Goal: Task Accomplishment & Management: Use online tool/utility

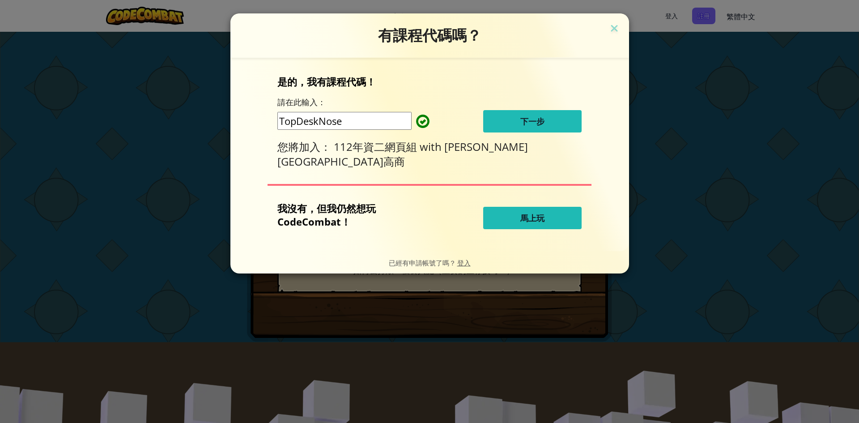
click at [511, 218] on button "馬上玩" at bounding box center [532, 218] width 98 height 22
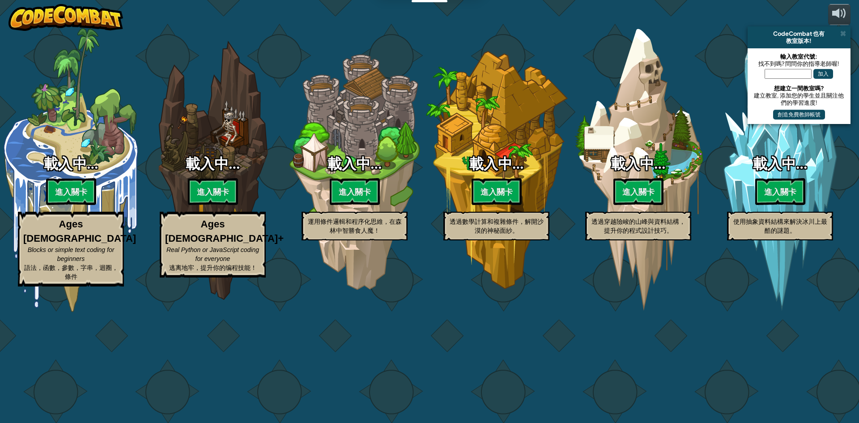
select select "zh-HANT"
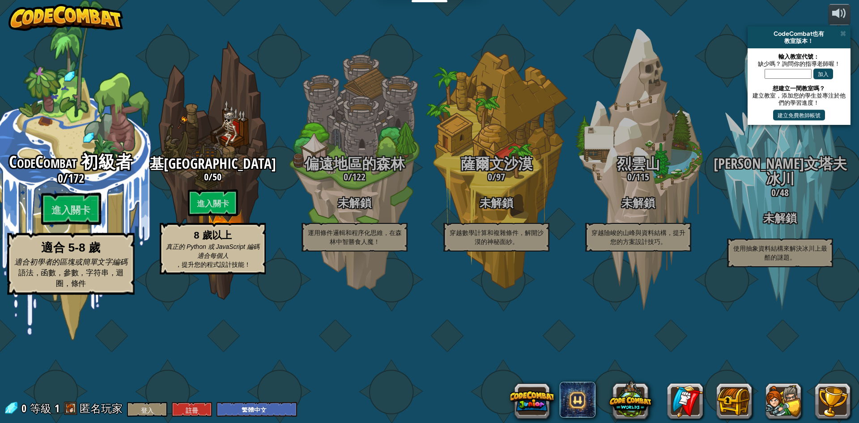
click at [84, 186] on font "172" at bounding box center [76, 178] width 16 height 16
select select "zh-HANT"
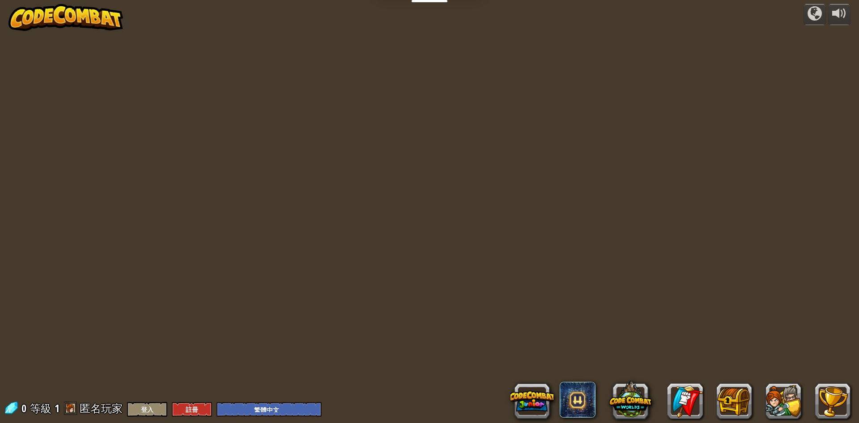
select select "zh-HANT"
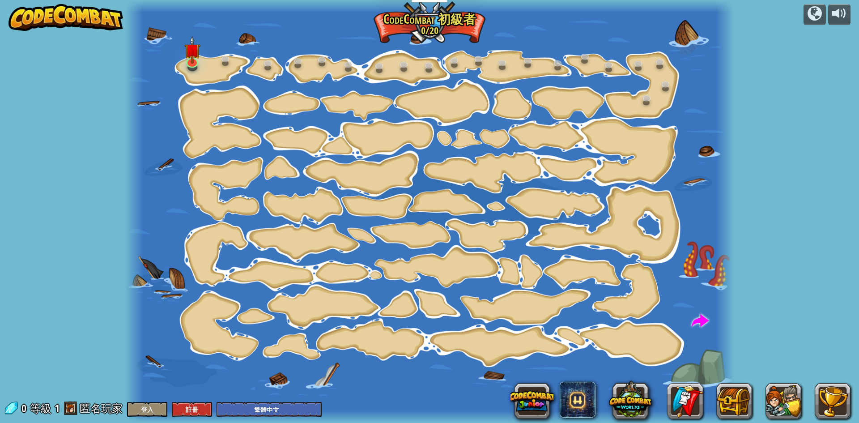
click at [251, 409] on select "English (US) English (UK) 简体中文 繁體中文 русский español (ES) español (América Latin…" at bounding box center [269, 409] width 105 height 15
click at [333, 392] on div at bounding box center [429, 211] width 609 height 423
click at [193, 55] on img at bounding box center [192, 43] width 16 height 37
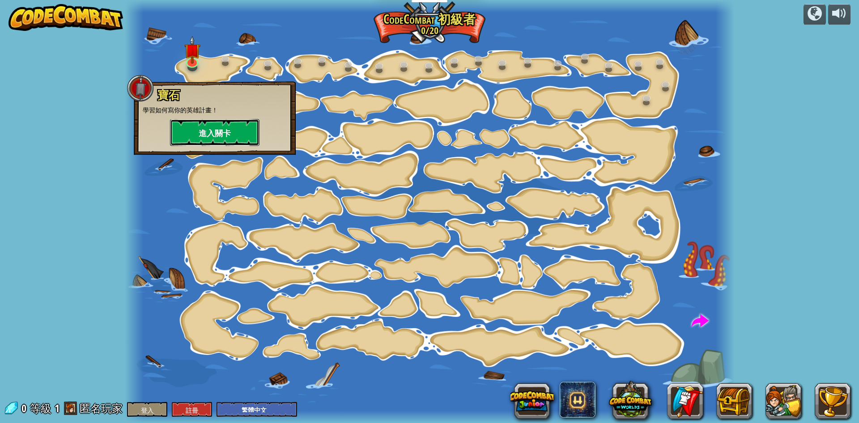
click at [182, 139] on button "進入關卡" at bounding box center [214, 132] width 89 height 27
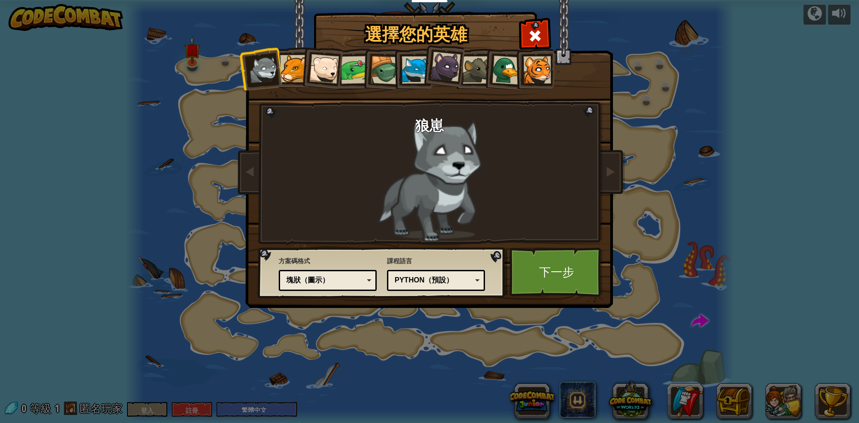
click at [545, 73] on div at bounding box center [537, 69] width 27 height 27
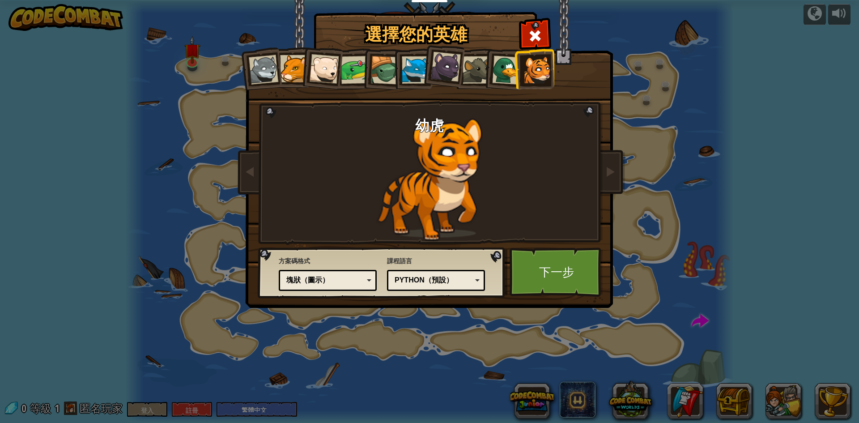
click at [469, 68] on div at bounding box center [476, 69] width 27 height 27
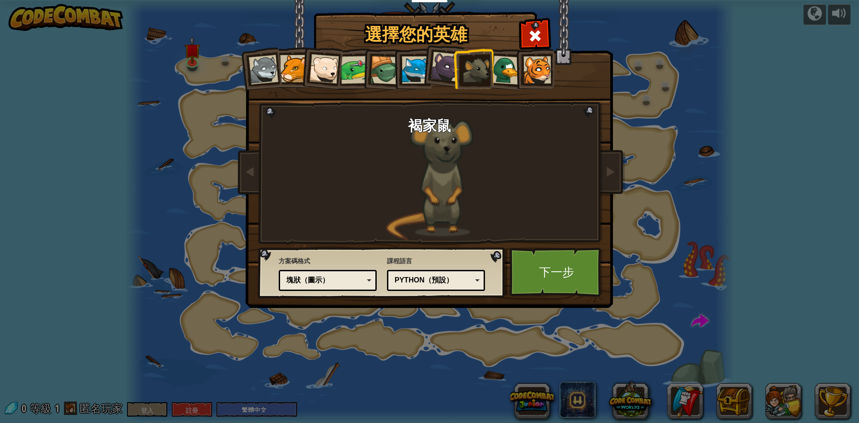
click at [420, 70] on div at bounding box center [415, 69] width 27 height 27
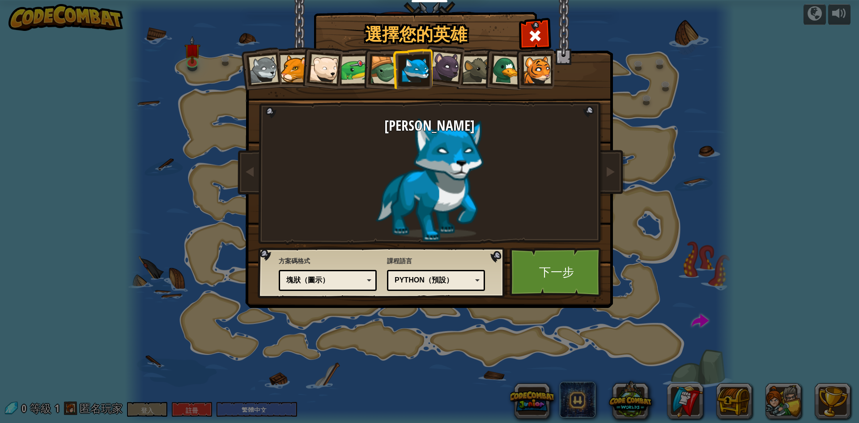
click at [395, 73] on li at bounding box center [412, 68] width 40 height 41
click at [382, 60] on div at bounding box center [385, 70] width 29 height 29
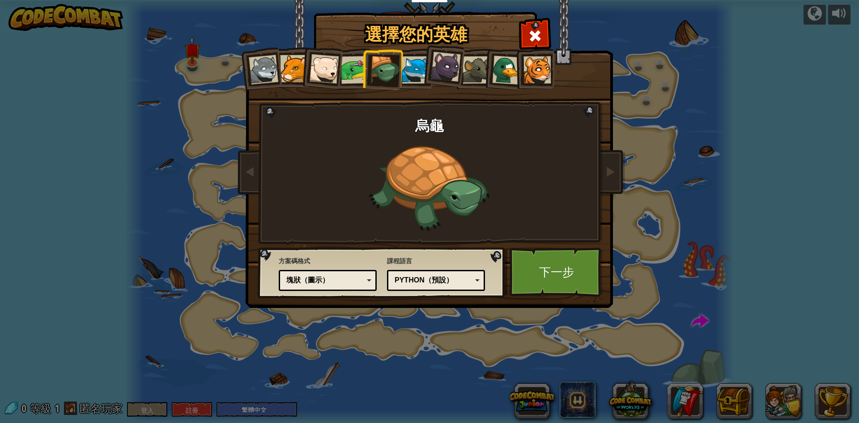
click at [412, 59] on div at bounding box center [415, 69] width 27 height 27
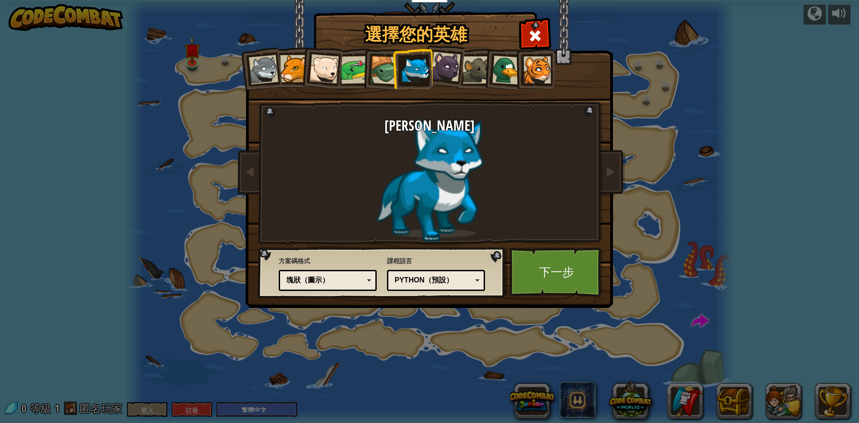
click at [306, 278] on font "塊狀（圖示）" at bounding box center [307, 280] width 43 height 8
click at [341, 281] on div "文字計畫碼" at bounding box center [324, 280] width 77 height 10
click at [344, 14] on div "選擇您的英雄 0 狼崽 美洲獅 北極熊幼崽 青蛙 烏龜 藍狐英雄 黑幼豹崽 褐家鼠 鴨子 幼虎 方案碼格式 文字程式碼 區塊和程式碼 狀塊 塊狀（圖示） 文字…" at bounding box center [429, 13] width 367 height 1
click at [350, 291] on div "方案碼格式 文字程式碼 區塊和程式碼 狀塊 塊狀（圖示） 文字計畫碼 文字程式碼 - 在真正的程式碼編輯器中輸入基於文字的程式碼 狀塊 - 拖放模組，適合平板…" at bounding box center [328, 273] width 98 height 39
click at [353, 285] on div "文字計畫碼" at bounding box center [324, 280] width 77 height 10
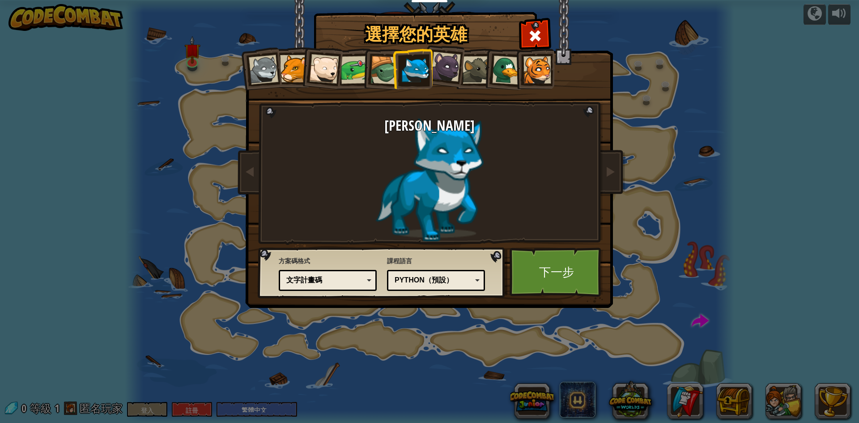
click at [345, 14] on div "選擇您的英雄 0 狼崽 美洲獅 北極熊幼崽 青蛙 烏龜 藍狐英雄 黑幼豹崽 褐家鼠 鴨子 幼虎 方案碼格式 文字程式碼 區塊和程式碼 狀塊 塊狀（圖示） 文字…" at bounding box center [429, 13] width 367 height 1
click at [348, 278] on div "文字計畫碼" at bounding box center [324, 280] width 77 height 10
click at [303, 14] on div "選擇您的英雄 0 狼崽 美洲獅 北極熊幼崽 青蛙 烏龜 藍狐英雄 黑幼豹崽 褐家鼠 鴨子 幼虎 方案碼格式 文字程式碼 區塊和程式碼 狀塊 塊狀（圖示） 文字…" at bounding box center [429, 13] width 367 height 1
click at [320, 281] on font "文字計畫碼" at bounding box center [304, 280] width 36 height 8
click at [321, 276] on div "狀塊" at bounding box center [324, 280] width 77 height 10
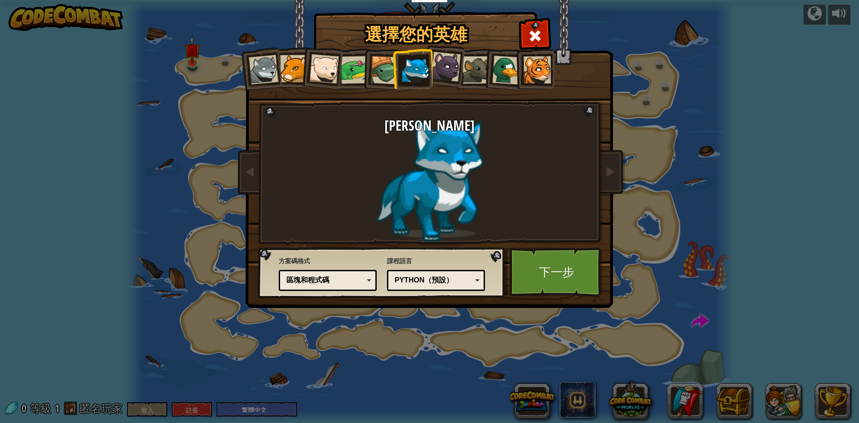
click at [308, 283] on font "區塊和程式碼" at bounding box center [307, 280] width 43 height 8
click at [318, 276] on font "塊狀（圖示）" at bounding box center [307, 280] width 43 height 8
click at [470, 275] on div "Python（預設）" at bounding box center [436, 280] width 86 height 14
click at [348, 280] on div "文字程式碼" at bounding box center [324, 280] width 77 height 10
click at [557, 268] on font "下一步" at bounding box center [556, 272] width 35 height 16
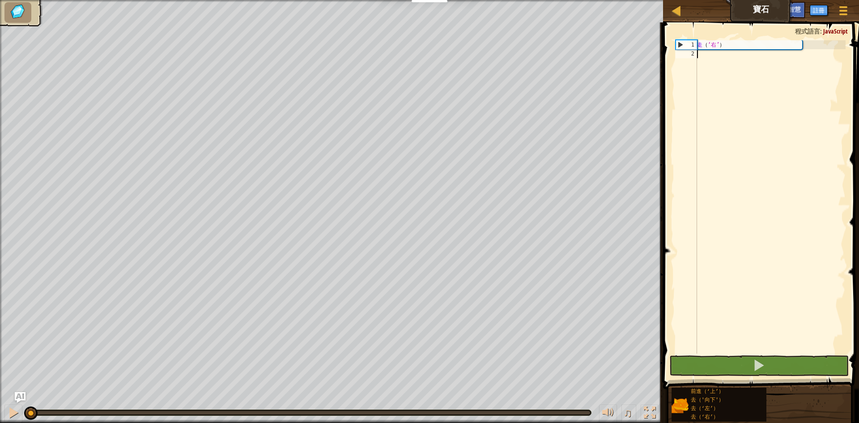
select select "zh-HANT"
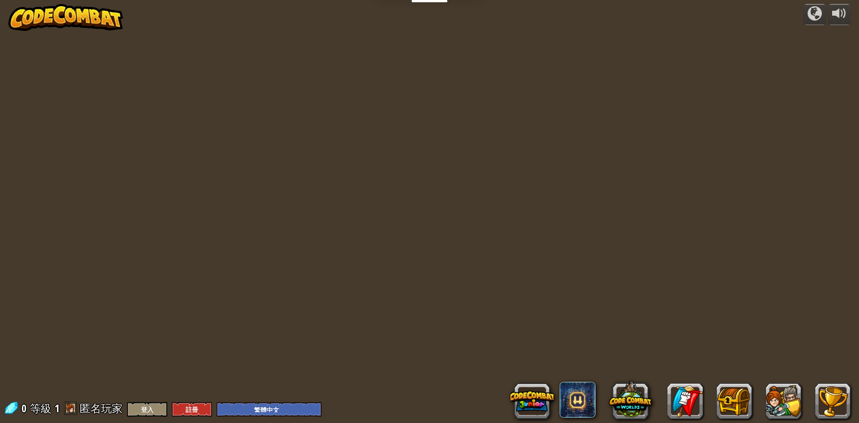
select select "zh-HANT"
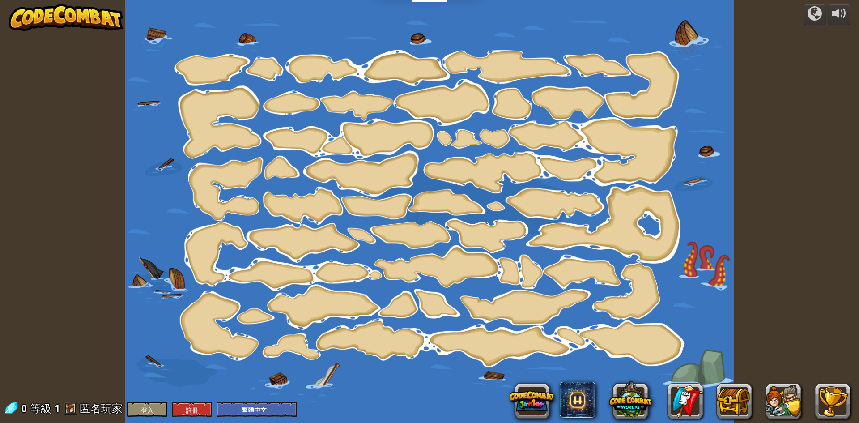
select select "zh-HANT"
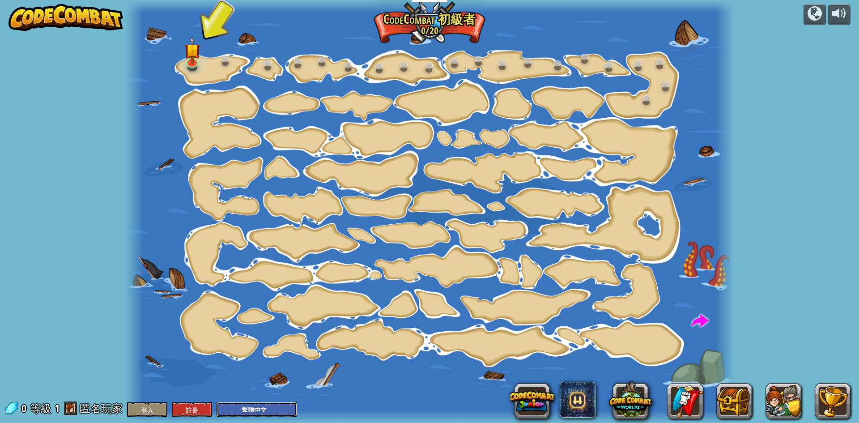
click at [262, 405] on select "英語（美國） 英語（英國） 簡體中文 繁體中文 俄文 西班牙語（ES） 西班牙語（拉丁美洲） 法語 葡萄牙語（葡萄牙） 葡萄牙語（巴西） ----------…" at bounding box center [257, 409] width 81 height 15
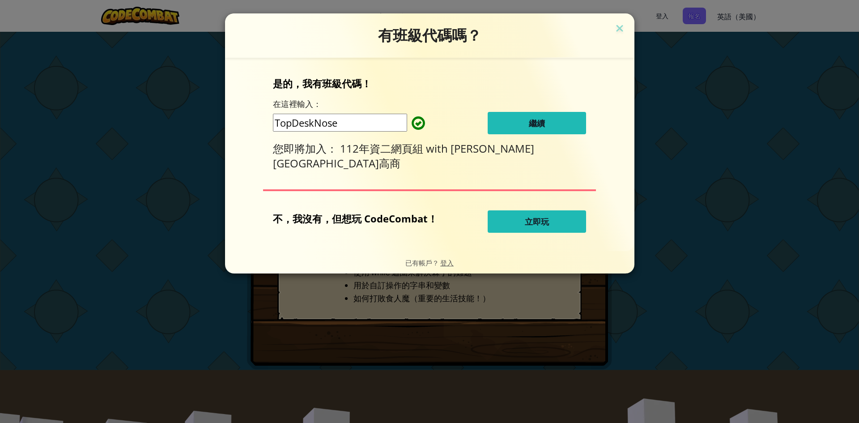
click at [531, 120] on font "繼續" at bounding box center [537, 123] width 16 height 11
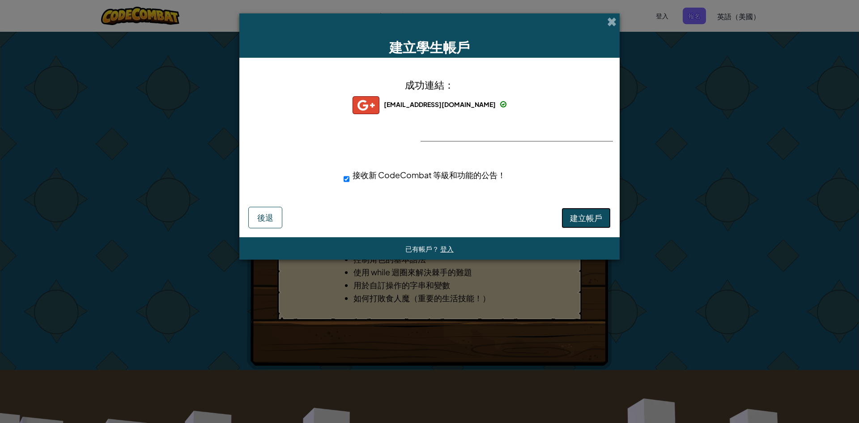
click at [598, 217] on font "建立帳戶" at bounding box center [586, 218] width 32 height 10
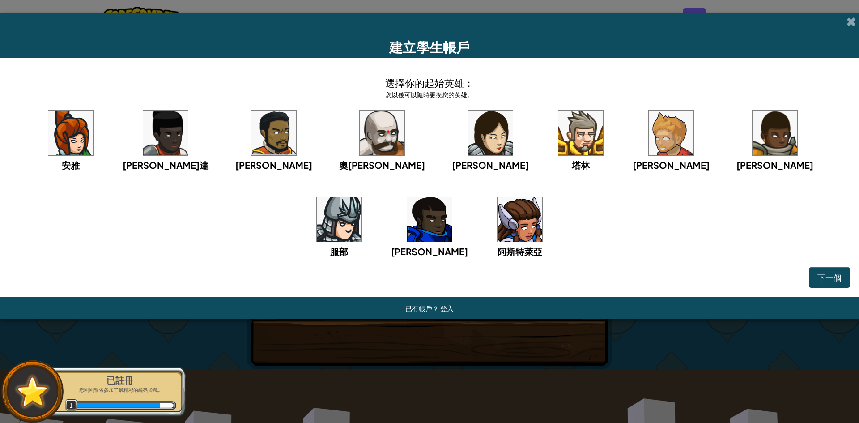
click at [498, 227] on img at bounding box center [520, 219] width 45 height 45
click at [826, 275] on font "下一個" at bounding box center [830, 277] width 24 height 10
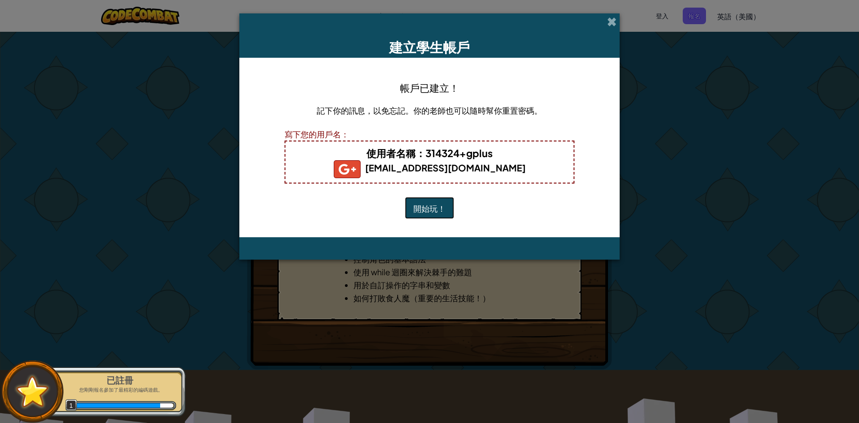
click at [430, 202] on button "開始玩！" at bounding box center [429, 208] width 49 height 22
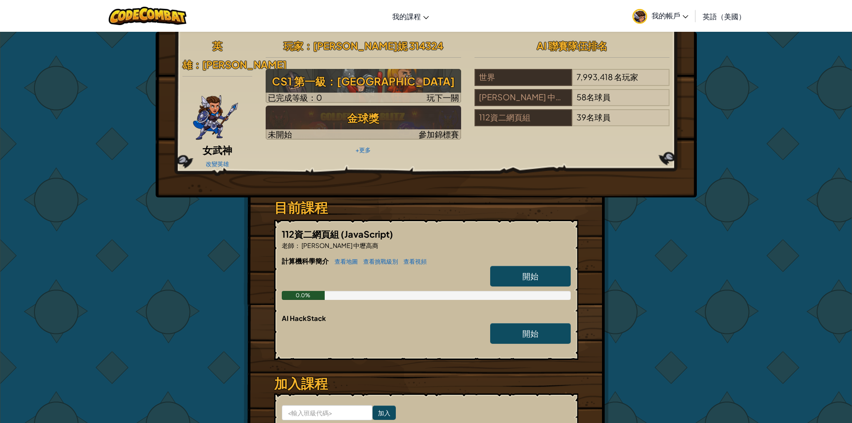
click at [526, 272] on font "開始" at bounding box center [531, 276] width 16 height 10
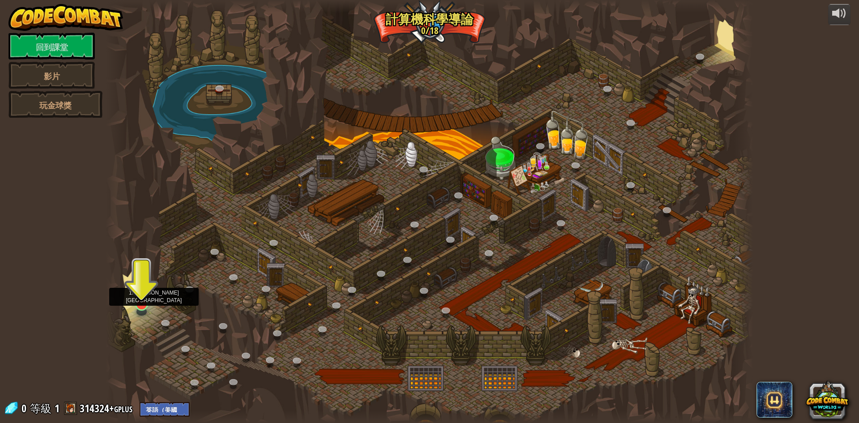
click at [141, 304] on img at bounding box center [141, 285] width 17 height 40
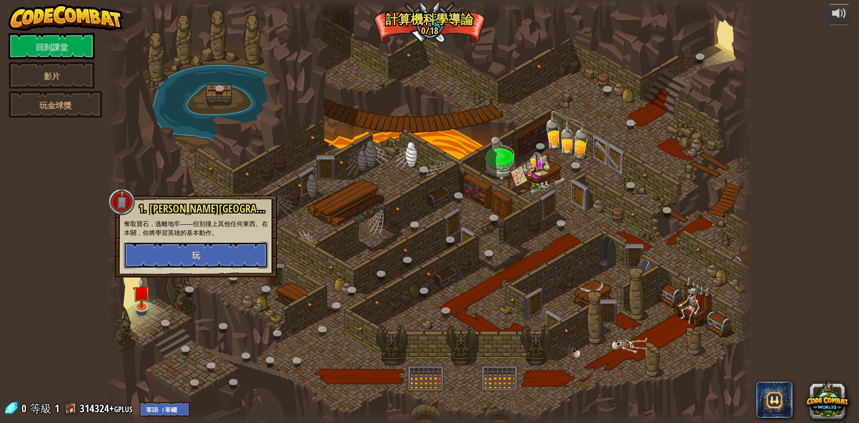
click at [172, 247] on button "玩" at bounding box center [196, 255] width 144 height 27
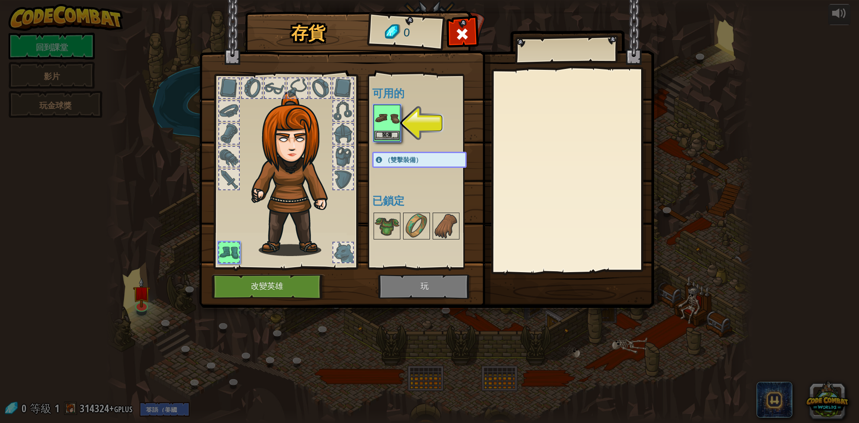
click at [395, 112] on img at bounding box center [387, 118] width 25 height 25
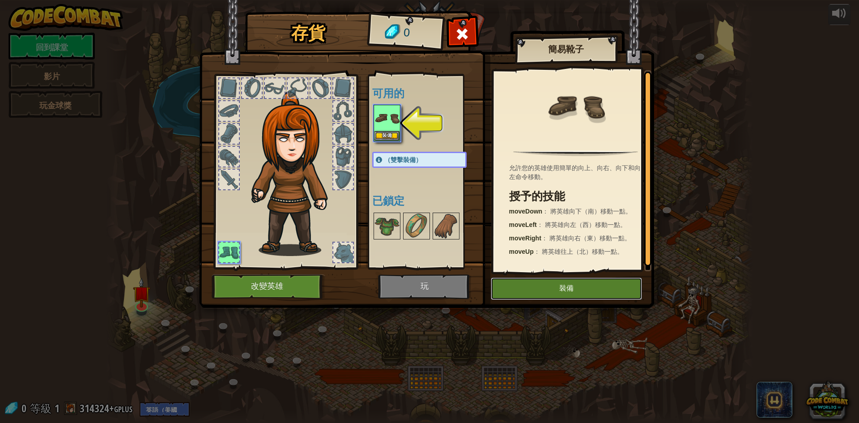
click at [592, 294] on button "裝備" at bounding box center [566, 288] width 151 height 22
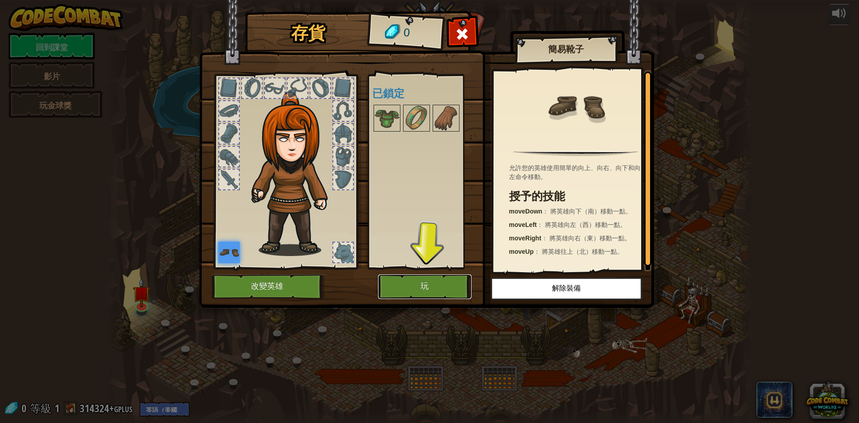
click at [396, 286] on button "玩" at bounding box center [425, 286] width 94 height 25
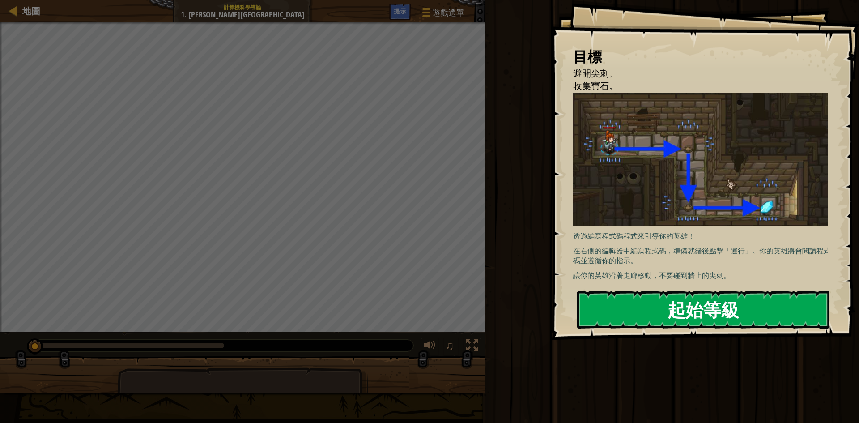
click at [644, 300] on button "起始等級" at bounding box center [703, 310] width 252 height 38
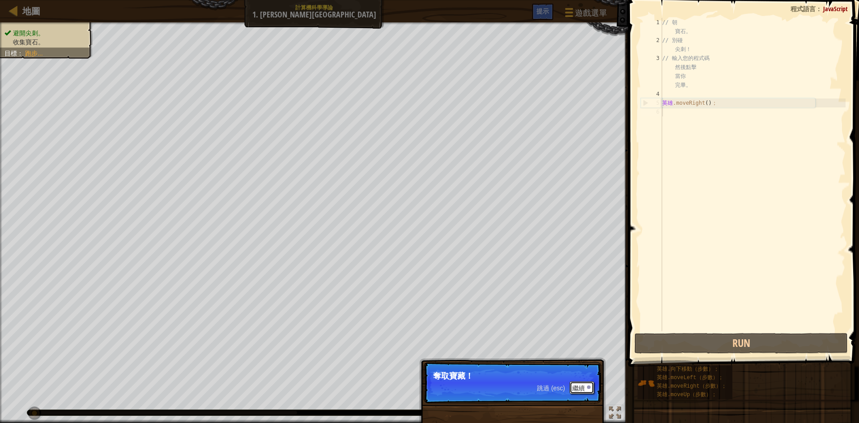
click at [583, 388] on font "繼續" at bounding box center [578, 387] width 13 height 7
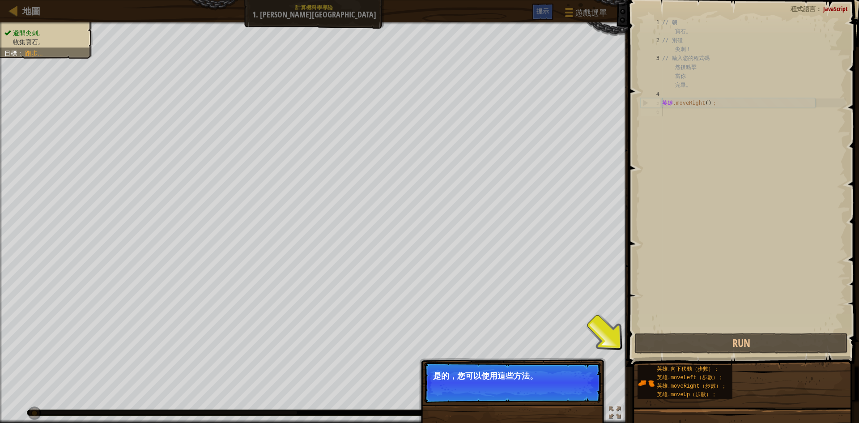
click at [583, 388] on font "繼續" at bounding box center [578, 387] width 13 height 7
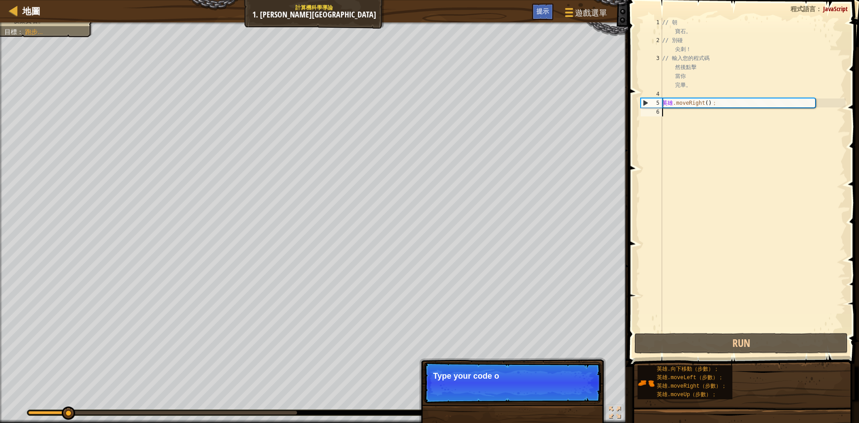
click at [583, 388] on p "Skip (esc) Continue Type your code o" at bounding box center [513, 382] width 178 height 41
click at [583, 388] on font "繼續" at bounding box center [578, 387] width 13 height 7
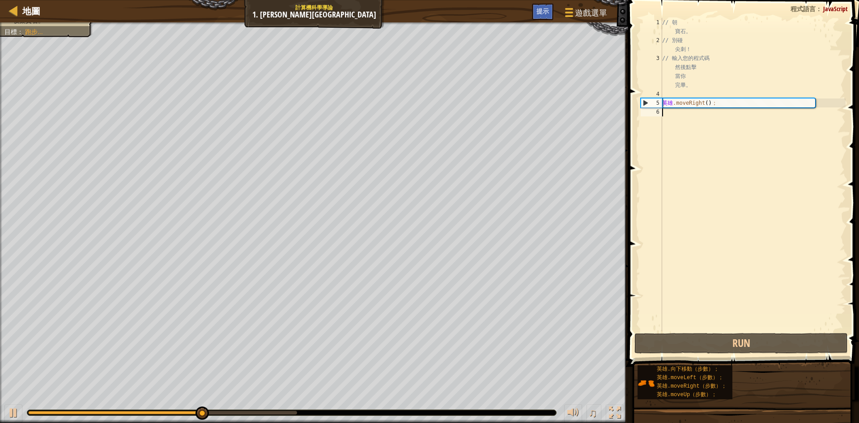
click at [673, 111] on div "// 朝 寶石。 // 別碰 尖刺！ // 輸入您的程式碼 然後點擊 當你 完畢。 英雄 .moveRight ( ) ；" at bounding box center [752, 188] width 185 height 340
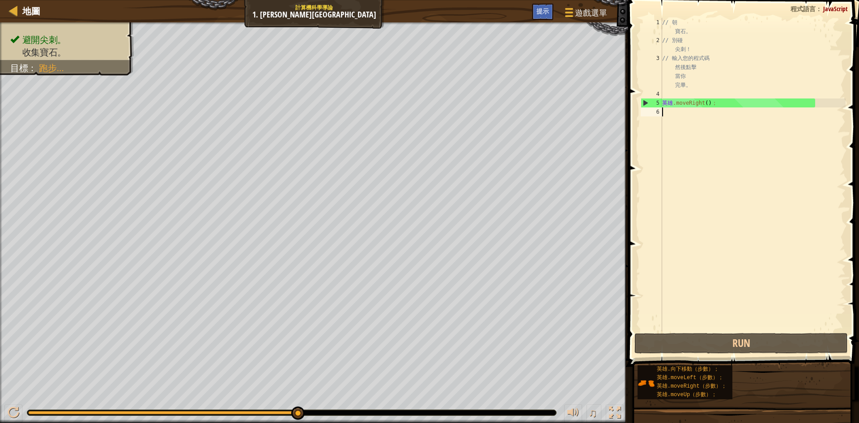
type textarea "m"
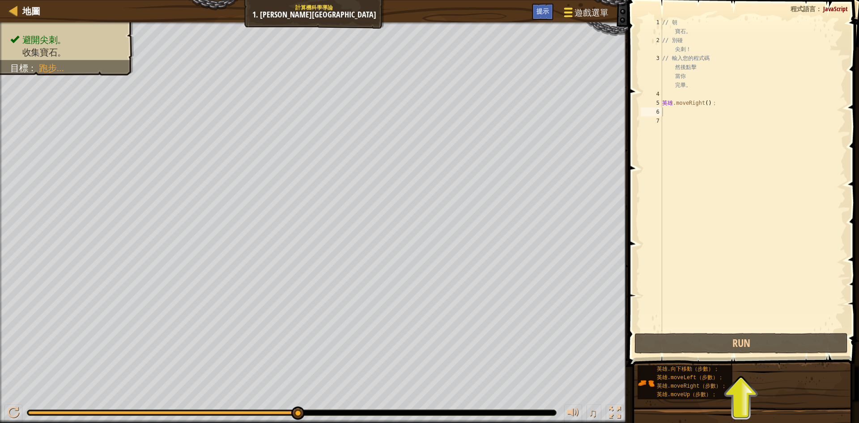
click at [564, 7] on div at bounding box center [568, 12] width 12 height 13
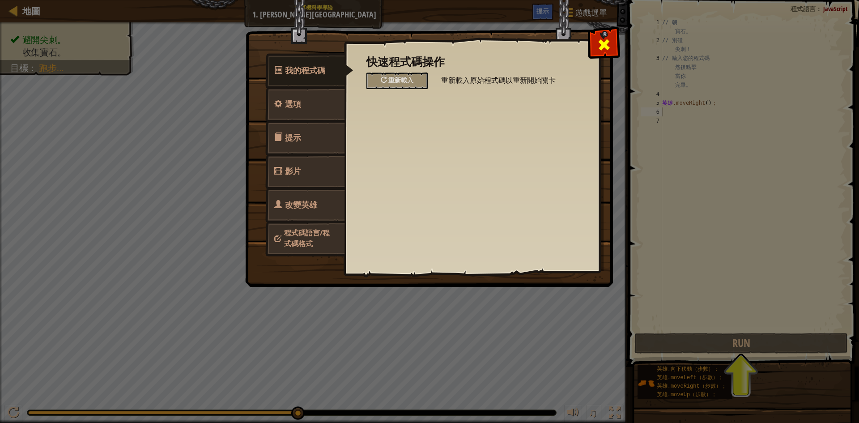
click at [602, 46] on span at bounding box center [604, 45] width 14 height 14
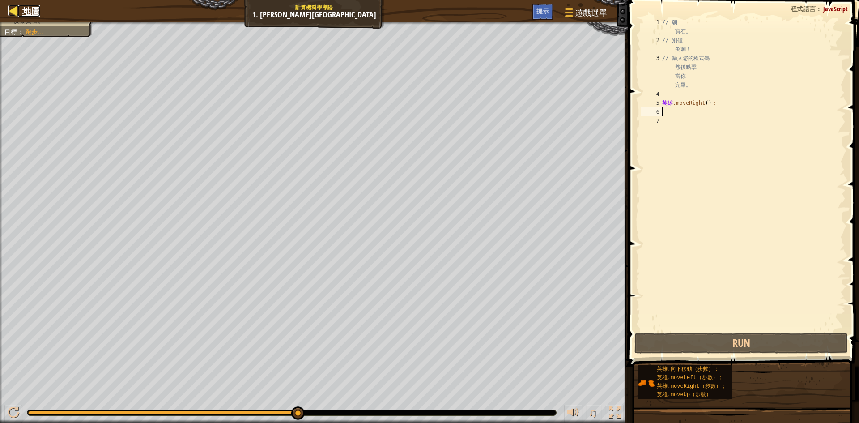
click at [14, 8] on div at bounding box center [13, 10] width 11 height 11
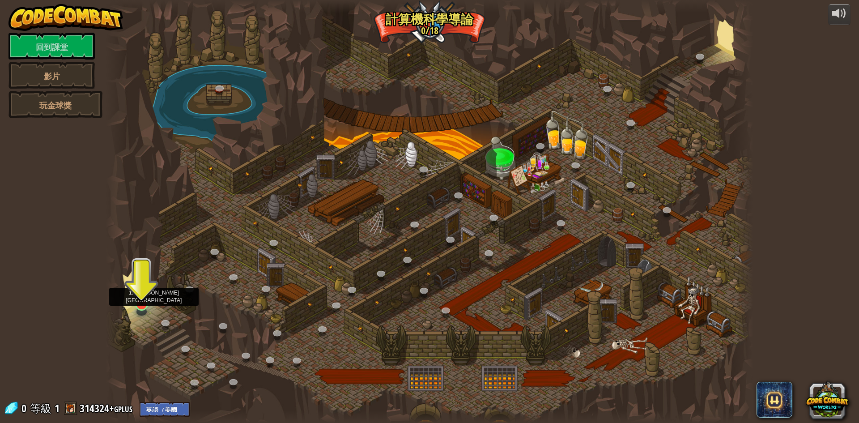
click at [135, 301] on img at bounding box center [141, 285] width 17 height 40
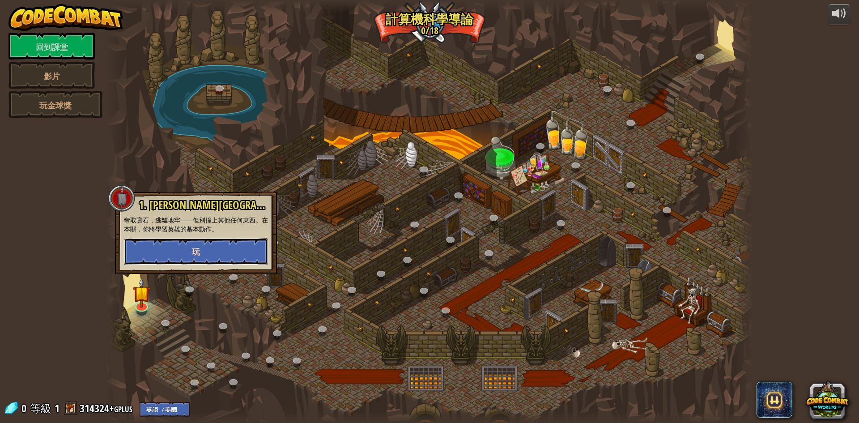
click at [191, 248] on button "玩" at bounding box center [196, 251] width 144 height 27
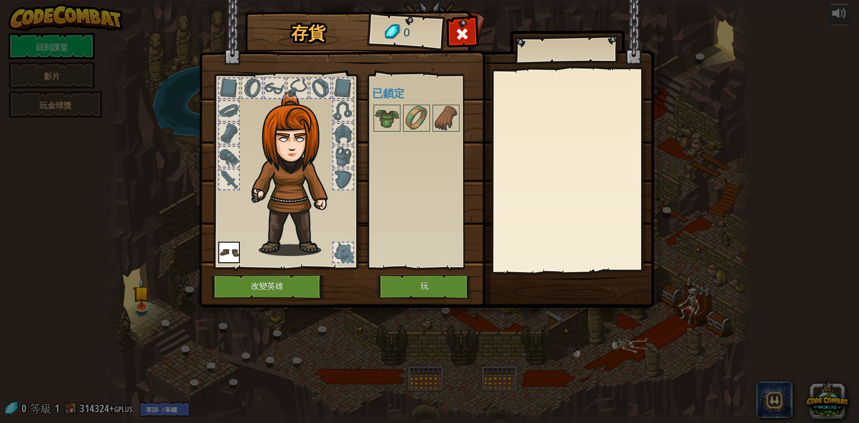
click at [417, 273] on img at bounding box center [426, 145] width 455 height 325
click at [413, 282] on button "玩" at bounding box center [425, 286] width 94 height 25
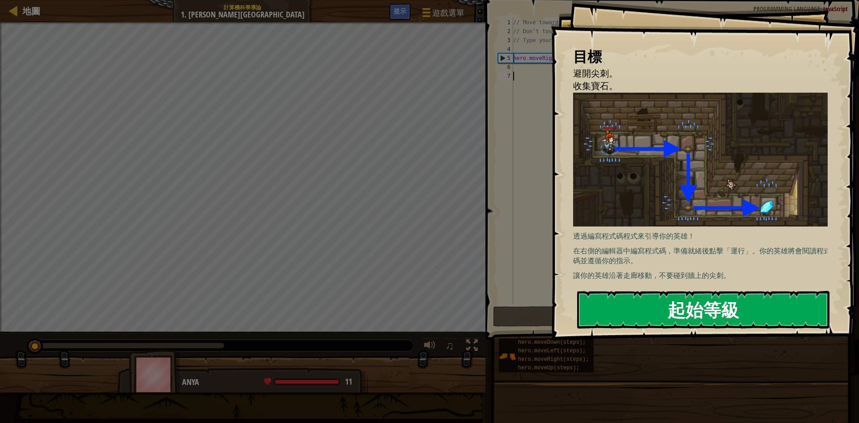
click at [658, 302] on button "起始等級" at bounding box center [703, 310] width 252 height 38
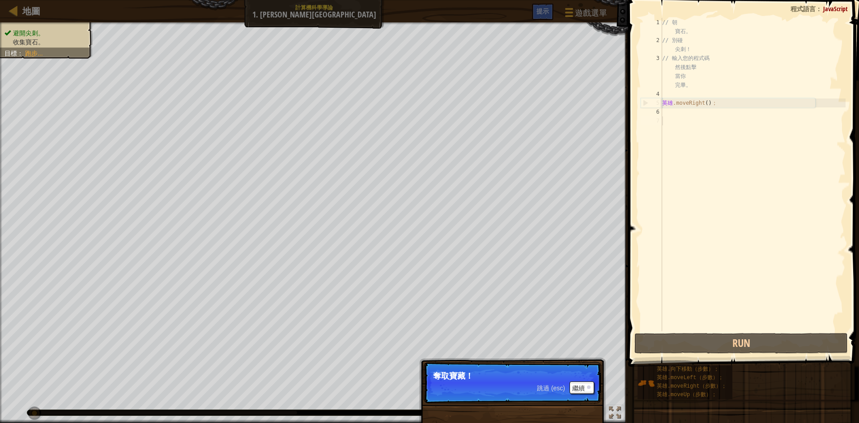
click at [547, 389] on font "跳過 (esc)" at bounding box center [551, 387] width 28 height 7
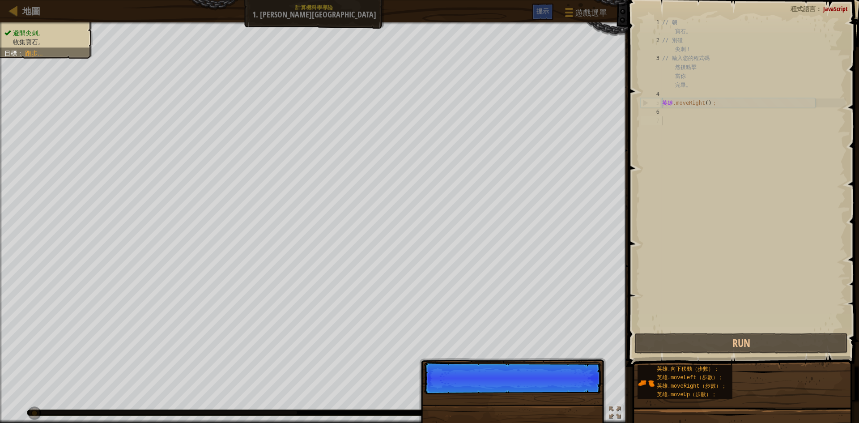
scroll to position [4, 0]
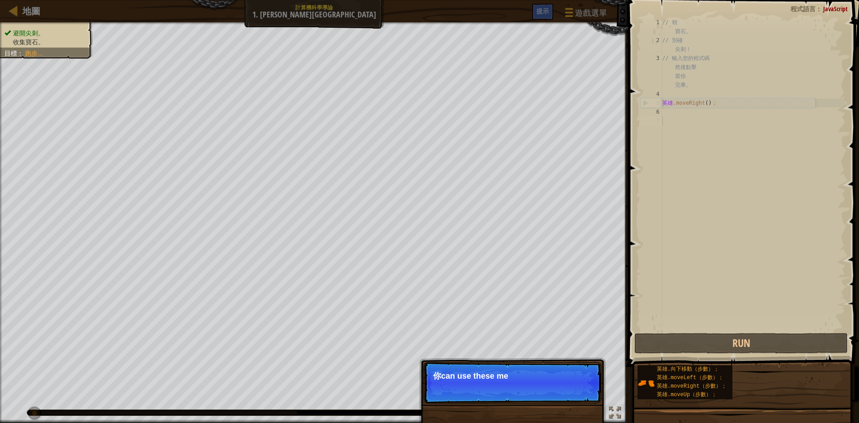
click at [691, 110] on div "// 朝 寶石。 // 別碰 尖刺！ // 輸入您的程式碼 然後點擊 當你 完畢。 英雄 .moveRight ( ) ；" at bounding box center [752, 188] width 185 height 340
click at [670, 114] on div "// 朝 寶石。 // 別碰 尖刺！ // 輸入您的程式碼 然後點擊 當你 完畢。 英雄 .moveRight ( ) ；" at bounding box center [752, 188] width 185 height 340
click at [580, 385] on font "繼續" at bounding box center [578, 387] width 13 height 7
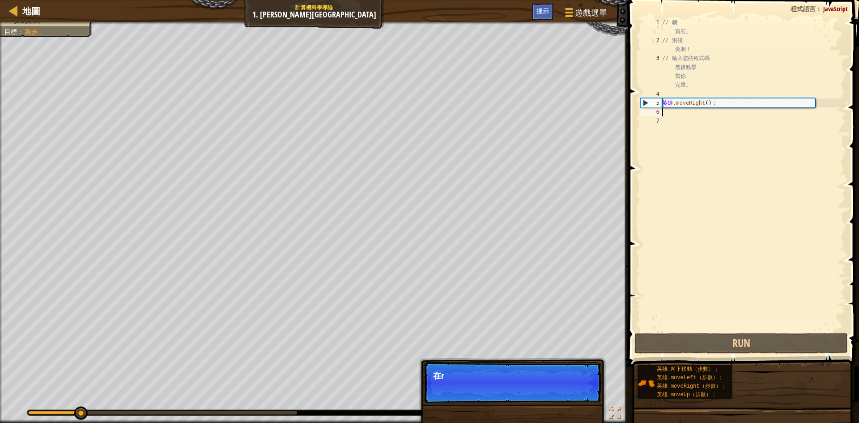
click at [568, 390] on p "Skip (esc) Continue 在 r" at bounding box center [513, 382] width 178 height 41
click at [567, 390] on div "跳過 (esc) 繼續" at bounding box center [565, 387] width 57 height 13
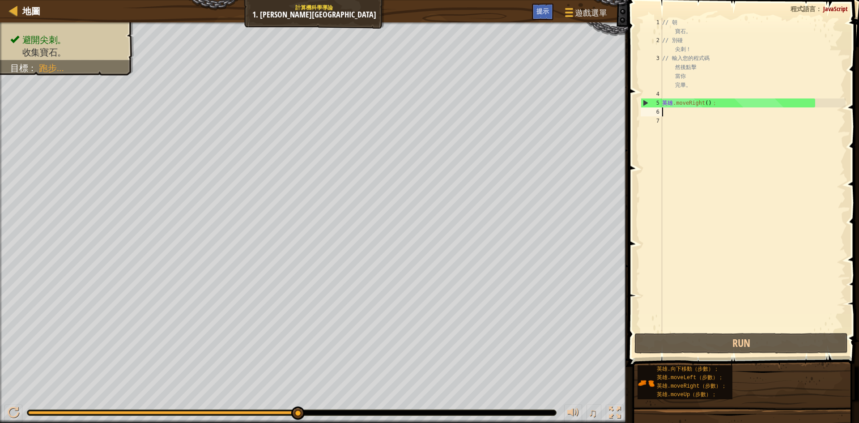
type textarea "ㄩ"
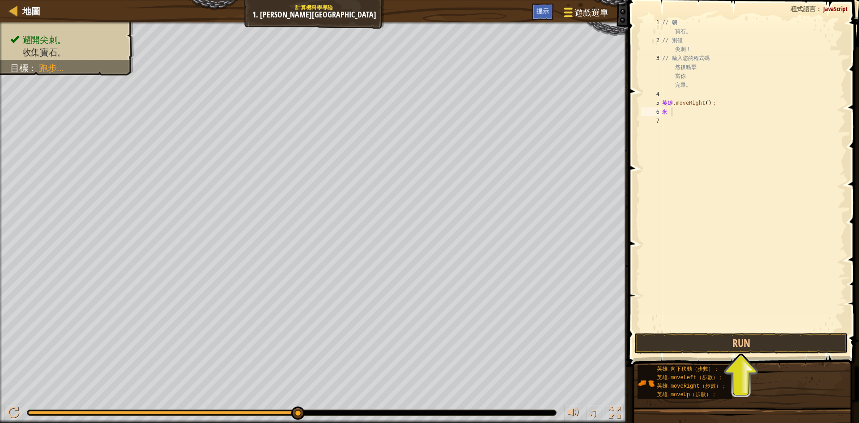
click at [570, 13] on span at bounding box center [568, 13] width 9 height 2
type textarea "m"
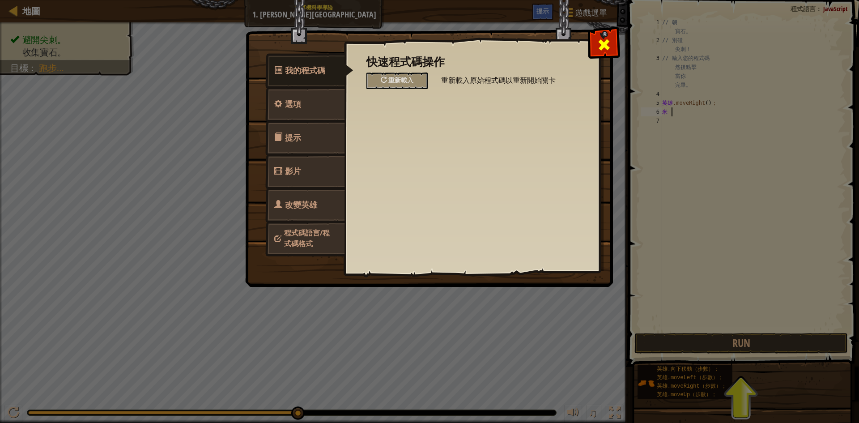
click at [611, 40] on div at bounding box center [604, 43] width 28 height 28
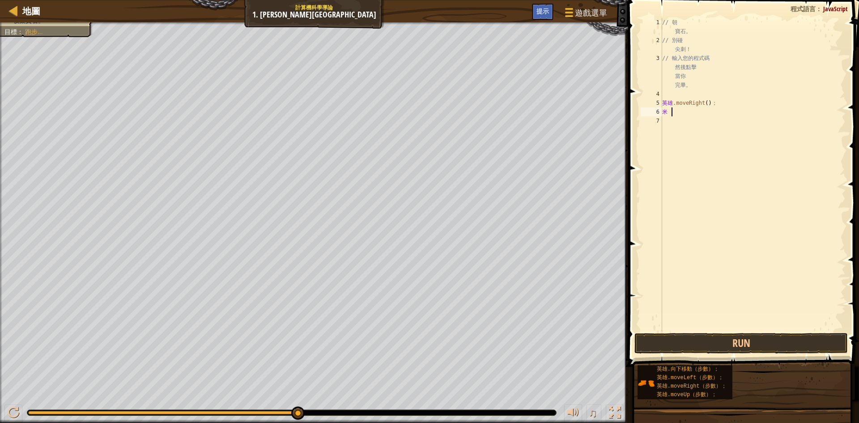
click at [678, 112] on div "// 朝 寶石。 // 別碰 尖刺！ // 輸入您的程式碼 然後點擊 當你 完畢。 英雄 .moveRight ( ) ； [PERSON_NAME]" at bounding box center [752, 188] width 185 height 340
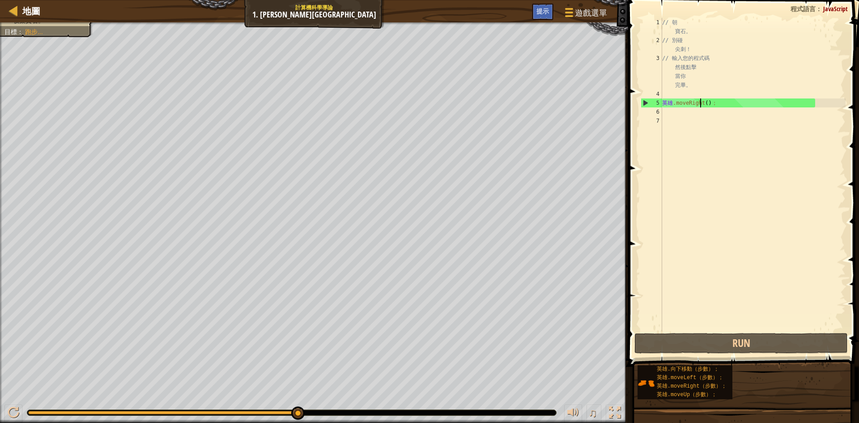
click at [705, 107] on div "// 朝 寶石。 // 別碰 尖刺！ // 輸入您的程式碼 然後點擊 當你 完畢。 英雄 .moveRight ( ) ；" at bounding box center [752, 188] width 185 height 340
type textarea "hero.moveRight();"
click at [676, 115] on div "// 朝 寶石。 // 別碰 尖刺！ // 輸入您的程式碼 然後點擊 當你 完畢。 英雄 .moveRight ( ) ；" at bounding box center [752, 188] width 185 height 340
type textarea "m"
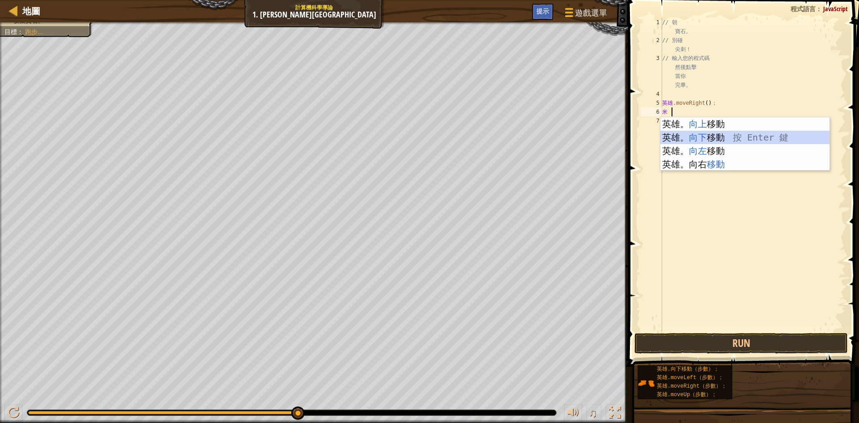
click at [703, 140] on div "英雄。 向上 移動 ，按 Enter 鍵 英雄。 向下 移動 按 Enter 鍵 英雄。 向左 移動 按 Enter 鍵 英雄。 向右 移動 按 Enter 鍵" at bounding box center [744, 157] width 169 height 81
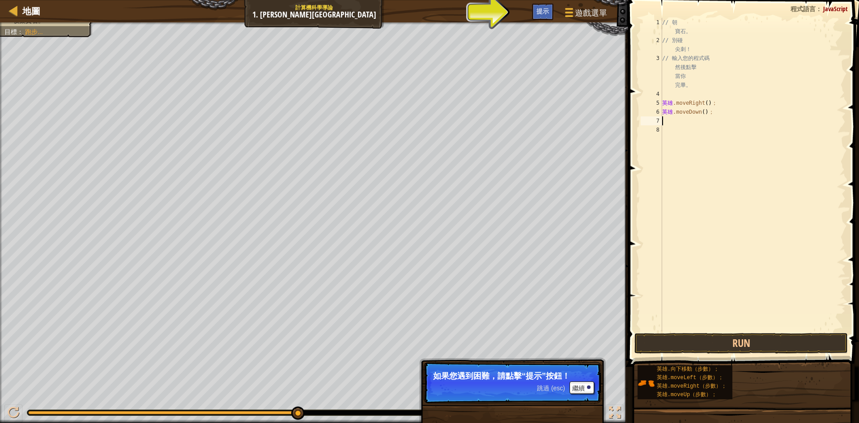
type textarea "m"
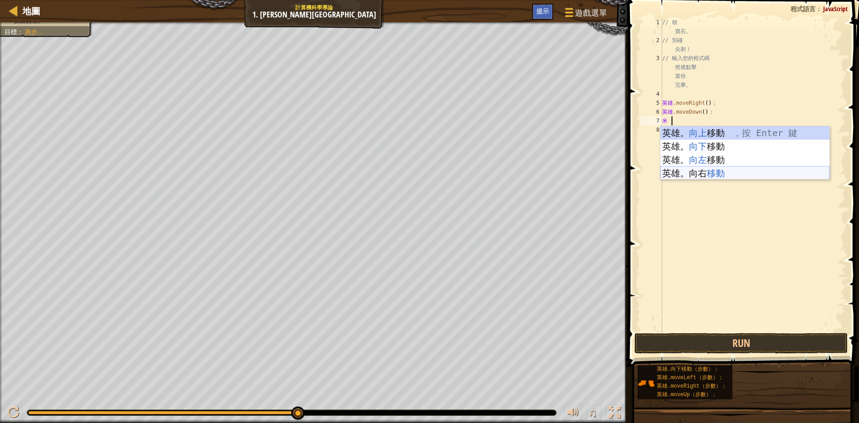
click at [697, 174] on div "英雄。 向上 移動 ，按 Enter 鍵 英雄。 向下 移動 按 Enter 鍵 英雄。 向左 移動 按 Enter 鍵 英雄。 向右 移動 按 Enter 鍵" at bounding box center [744, 166] width 169 height 81
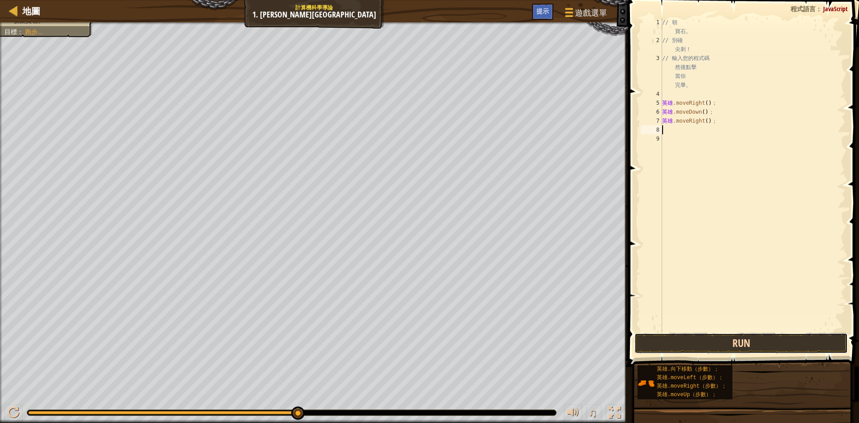
click at [745, 341] on button "Run" at bounding box center [741, 343] width 213 height 21
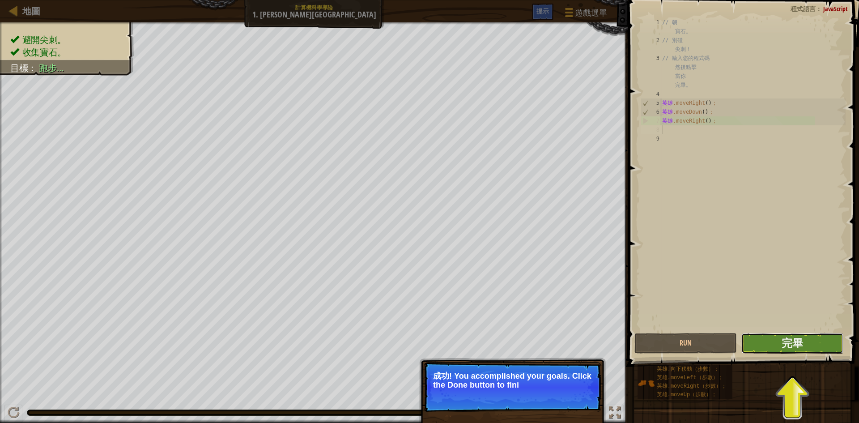
click at [779, 344] on button "完畢" at bounding box center [792, 343] width 102 height 21
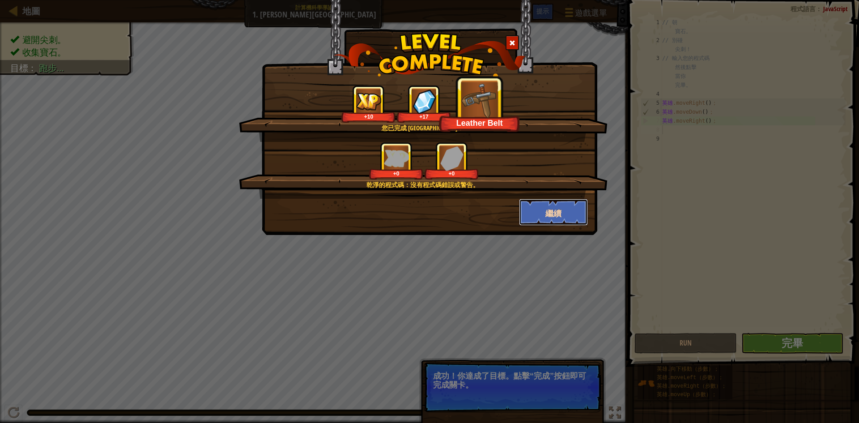
click at [558, 211] on font "繼續" at bounding box center [553, 213] width 16 height 11
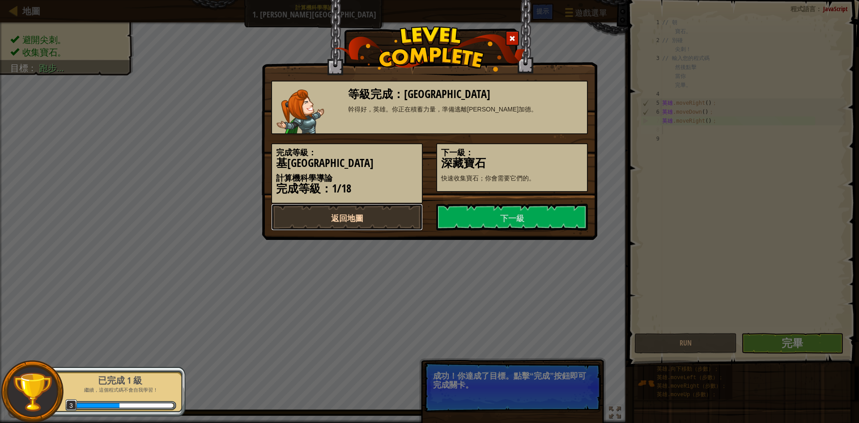
click at [396, 220] on link "返回地圖" at bounding box center [347, 217] width 152 height 27
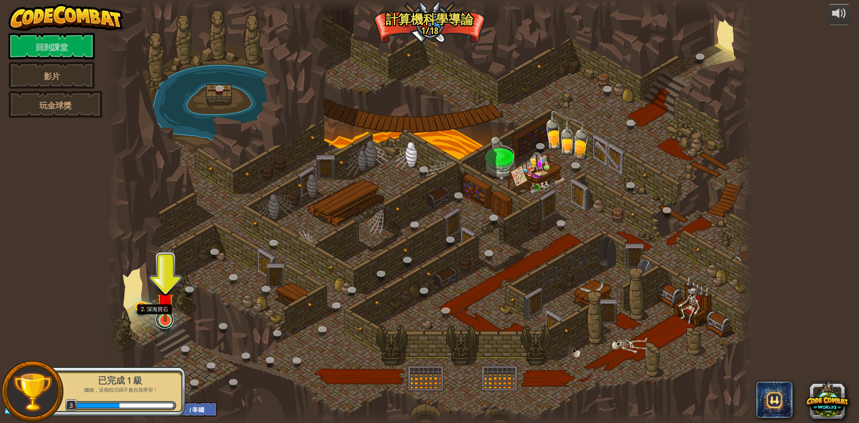
click at [165, 324] on link at bounding box center [165, 320] width 18 height 18
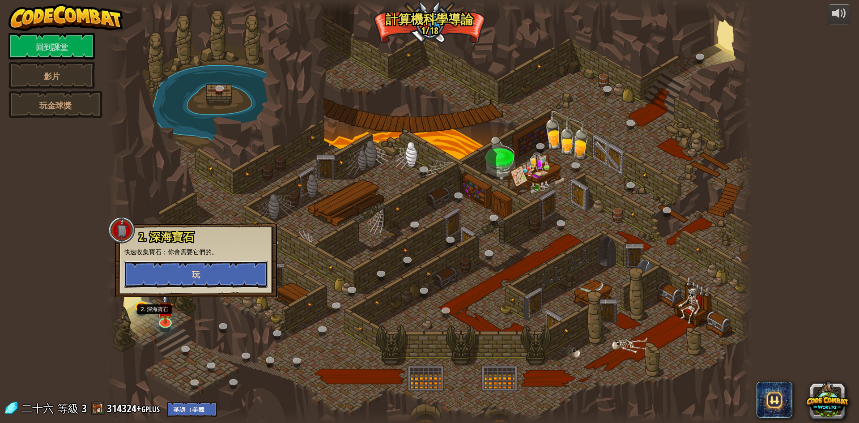
click at [194, 280] on button "玩" at bounding box center [196, 274] width 144 height 27
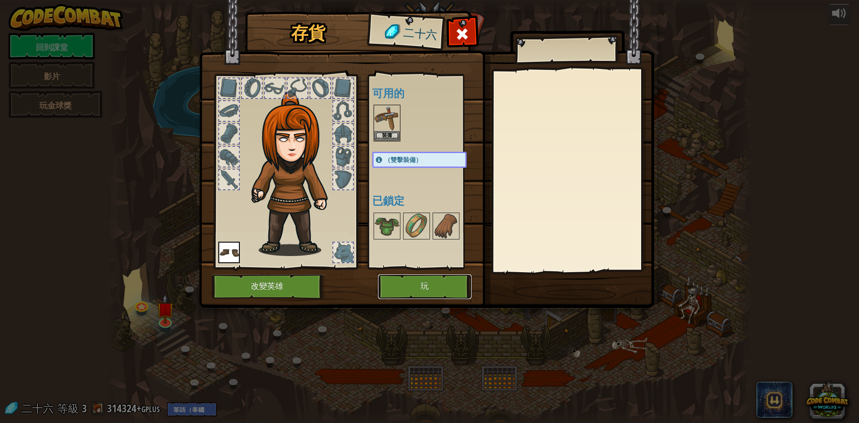
click at [408, 278] on button "玩" at bounding box center [425, 286] width 94 height 25
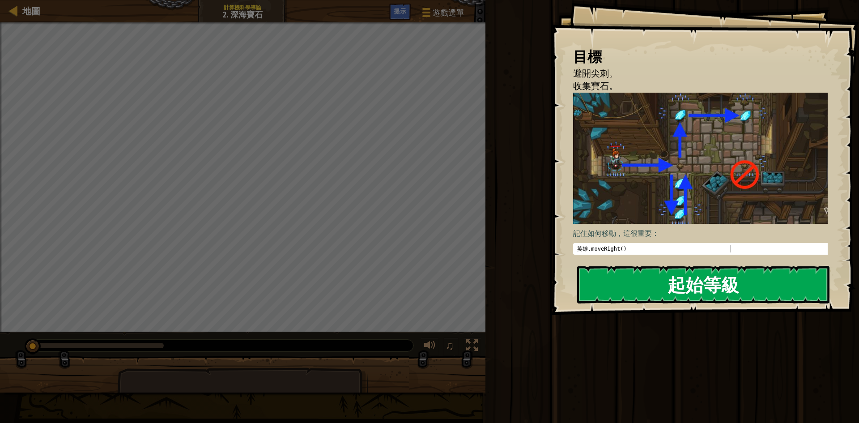
click at [675, 283] on font "起始等級" at bounding box center [704, 284] width 72 height 24
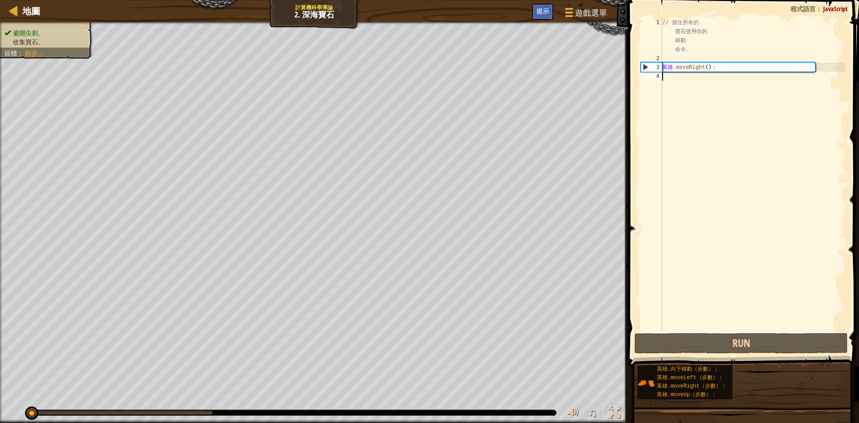
type textarea "m"
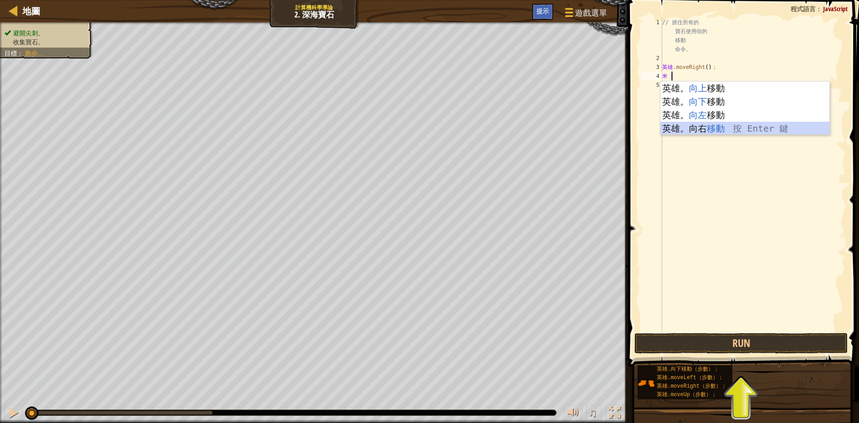
click at [707, 125] on div "英雄。 向上 移動 ，按 Enter 鍵 英雄。 向下 移動 按 Enter 鍵 英雄。 向左 移動 按 Enter 鍵 英雄。 向右 移動 按 Enter 鍵" at bounding box center [744, 121] width 169 height 81
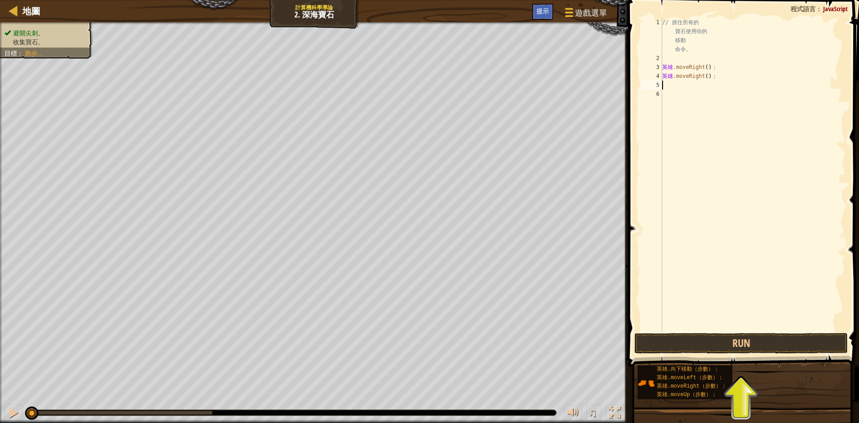
click at [688, 84] on div "// 抓住所有的 寶石使用你的 移動 命令。 英雄 .moveRight ( ) ； 英雄 .moveRight ( ) ；" at bounding box center [752, 197] width 185 height 358
type textarea "h"
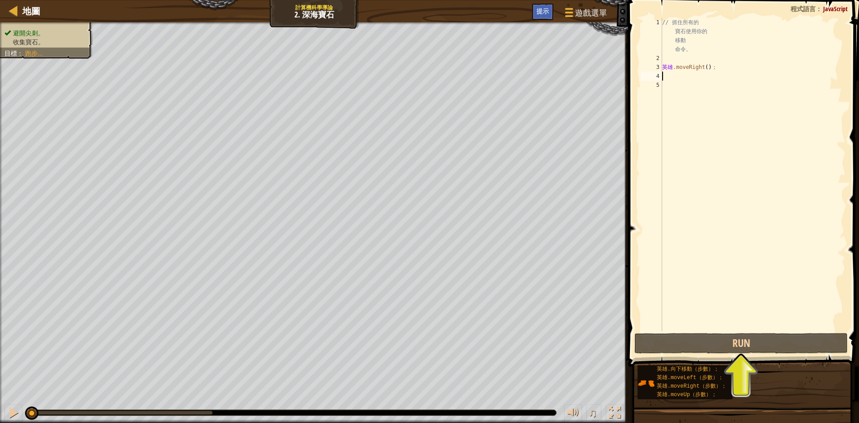
type textarea "hero.moveRight();"
click at [673, 79] on div "// 抓住所有的 寶石使用你的 移動 命令。 英雄 .moveRight ( ) ；" at bounding box center [752, 197] width 185 height 358
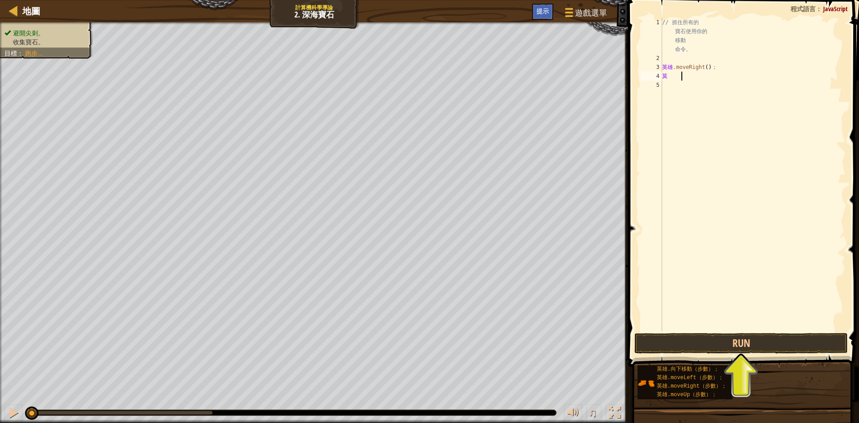
type textarea "m"
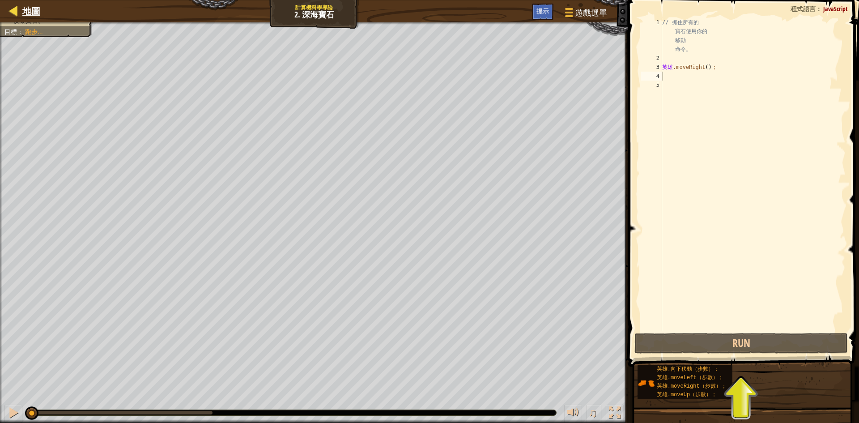
click at [19, 1] on div "地圖" at bounding box center [29, 11] width 22 height 22
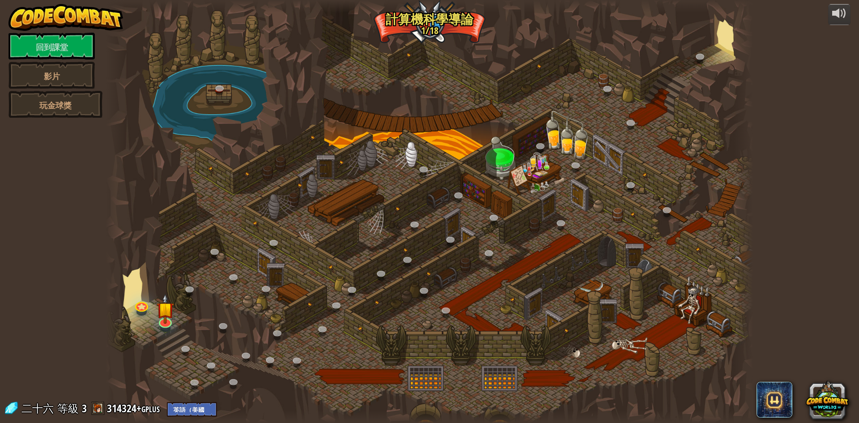
click at [12, 5] on img at bounding box center [66, 17] width 115 height 27
